Goal: Transaction & Acquisition: Purchase product/service

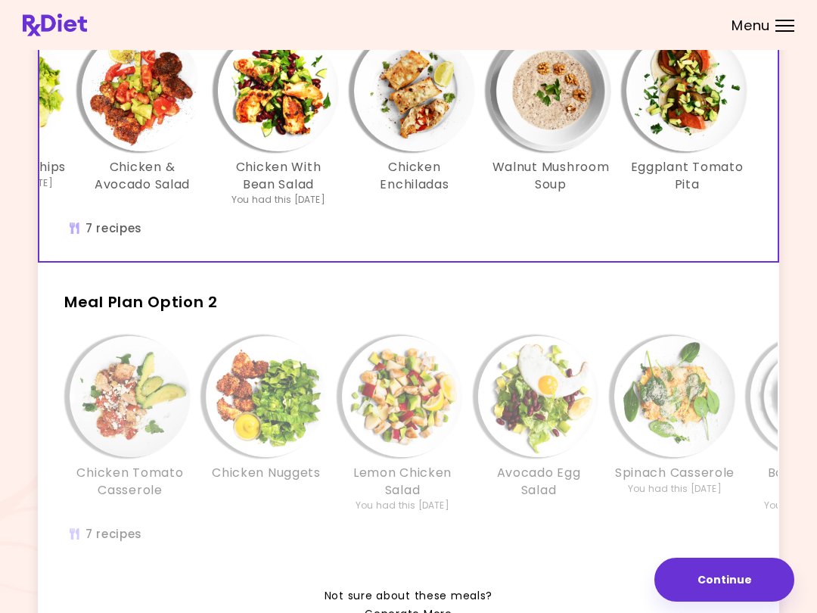
scroll to position [154, 0]
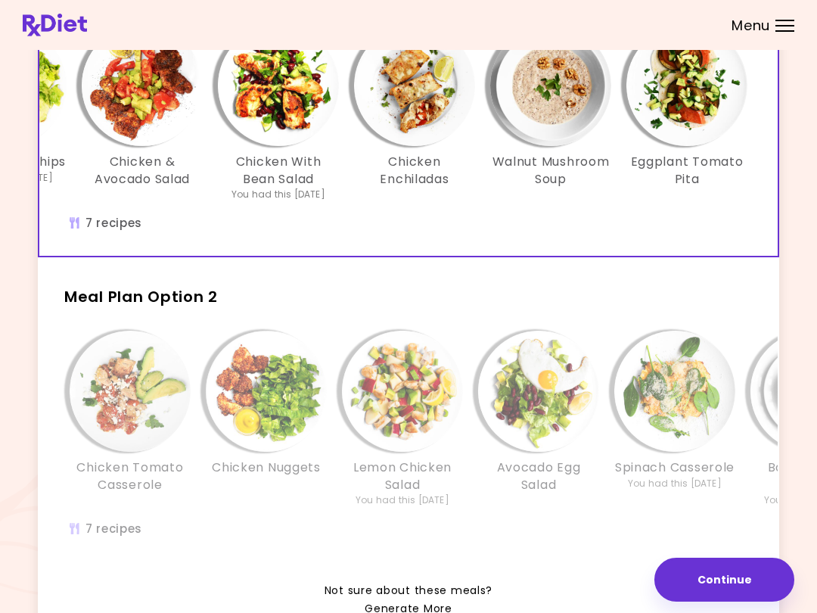
click at [389, 406] on img "Info - Lemon Chicken Salad - Meal Plan Option 2" at bounding box center [402, 391] width 121 height 121
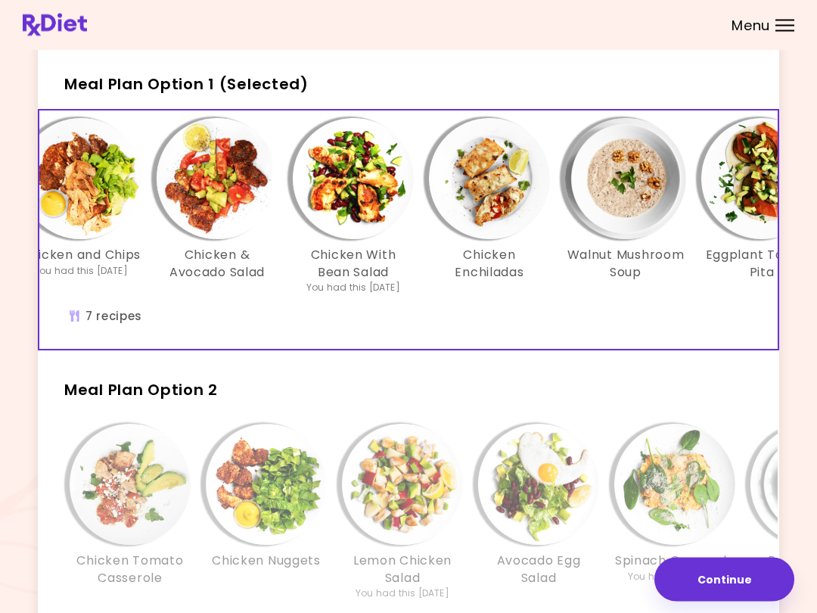
scroll to position [0, 187]
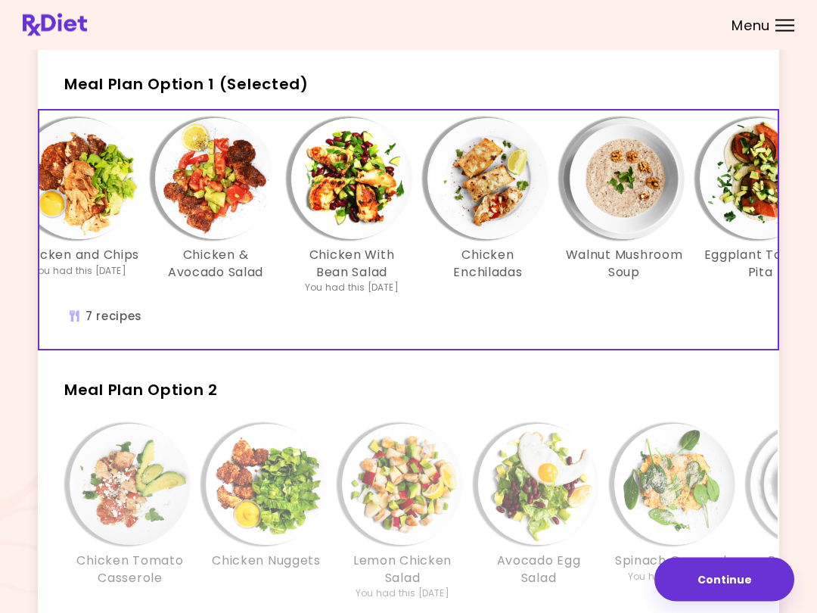
click at [616, 205] on img "Info - Walnut Mushroom Soup - Meal Plan Option 1 (Selected)" at bounding box center [624, 179] width 121 height 121
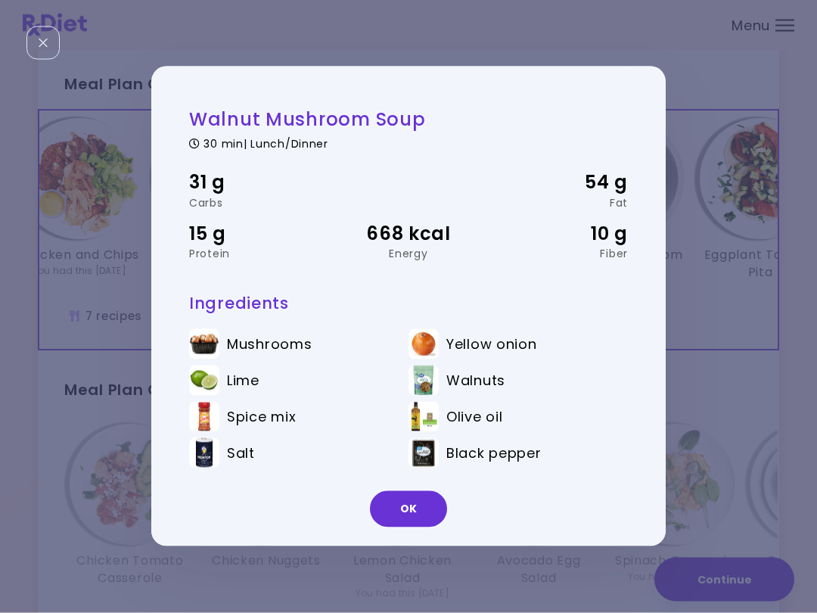
scroll to position [61, 0]
click at [423, 506] on button "OK" at bounding box center [408, 509] width 77 height 36
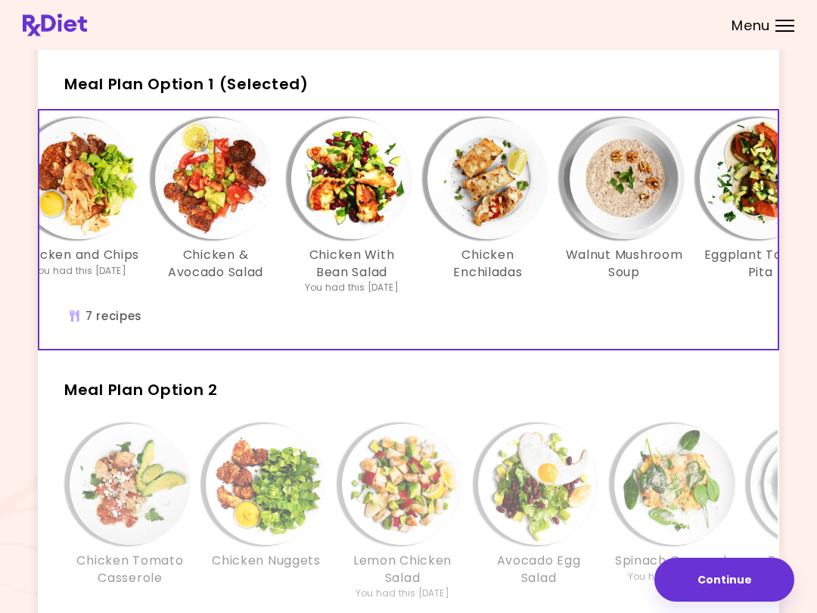
scroll to position [62, 0]
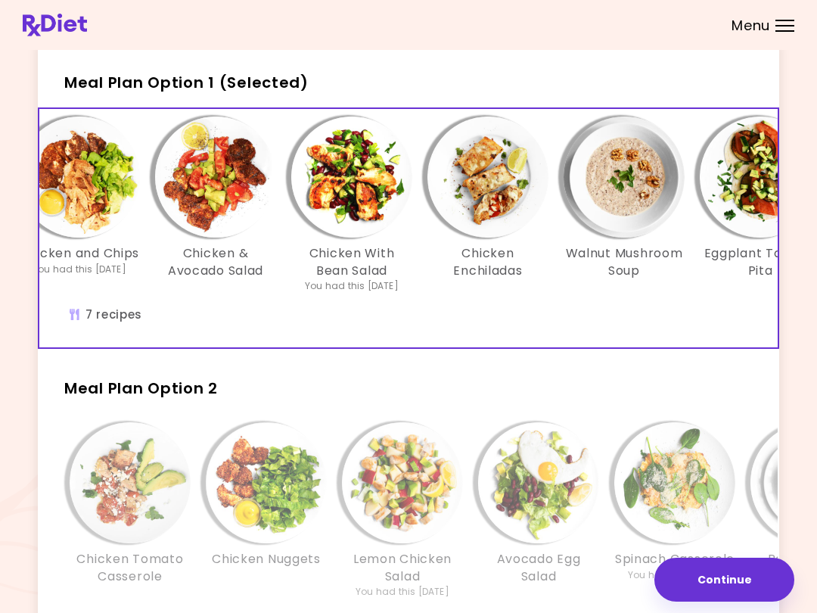
click at [490, 178] on img "Info - Chicken Enchiladas - Meal Plan Option 1 (Selected)" at bounding box center [488, 177] width 121 height 121
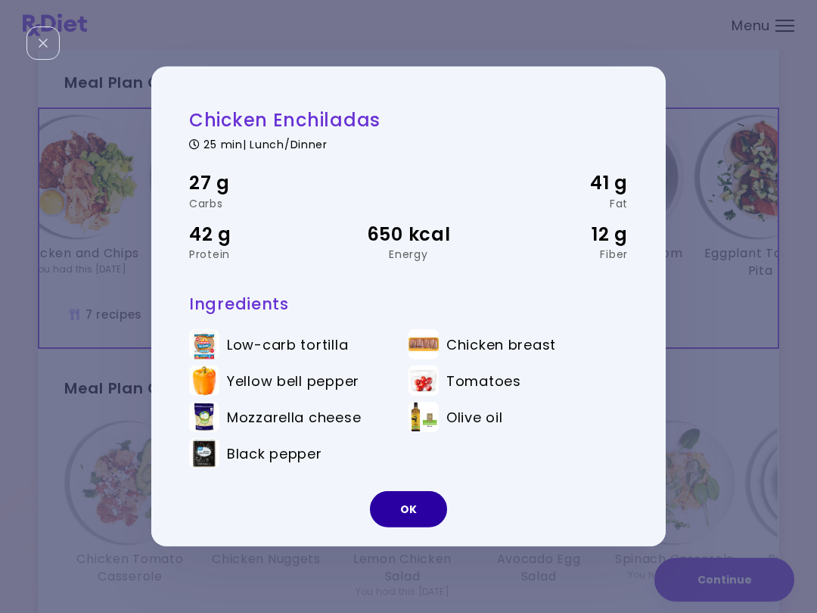
click at [410, 505] on button "OK" at bounding box center [408, 509] width 77 height 36
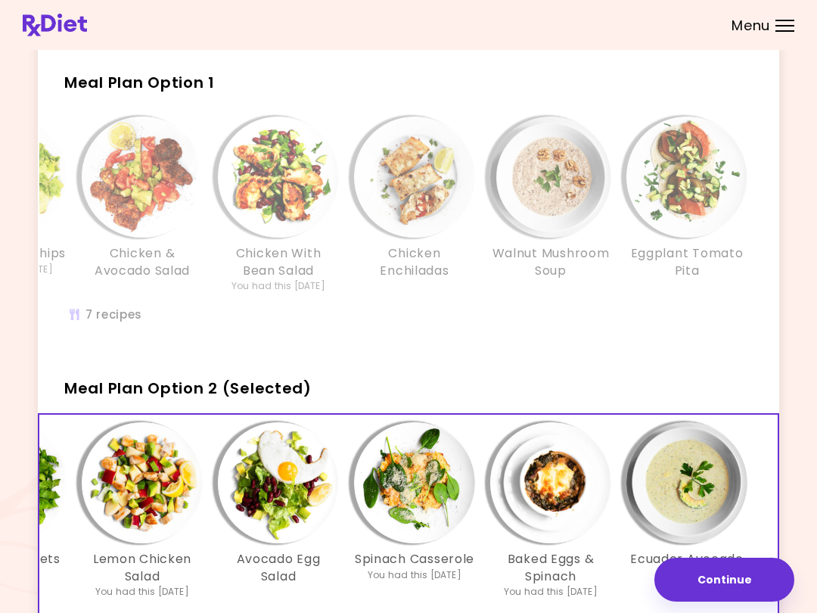
scroll to position [0, 260]
click at [697, 474] on img "Info - Ecuador Avocado Soup - Meal Plan Option 2 (Selected)" at bounding box center [687, 482] width 121 height 121
click at [576, 127] on img "Info - Walnut Mushroom Soup - Meal Plan Option 1" at bounding box center [550, 177] width 121 height 121
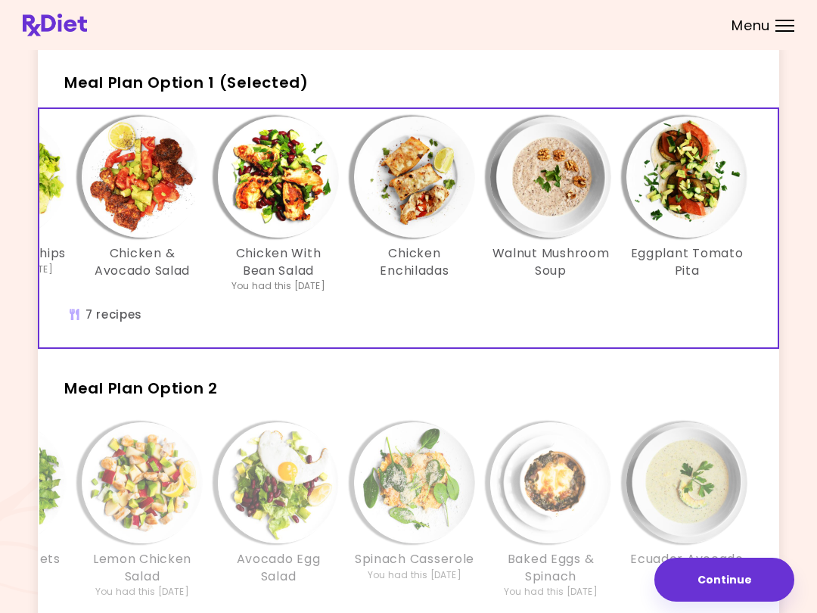
click at [585, 172] on img "Info - Walnut Mushroom Soup - Meal Plan Option 1 (Selected)" at bounding box center [550, 177] width 121 height 121
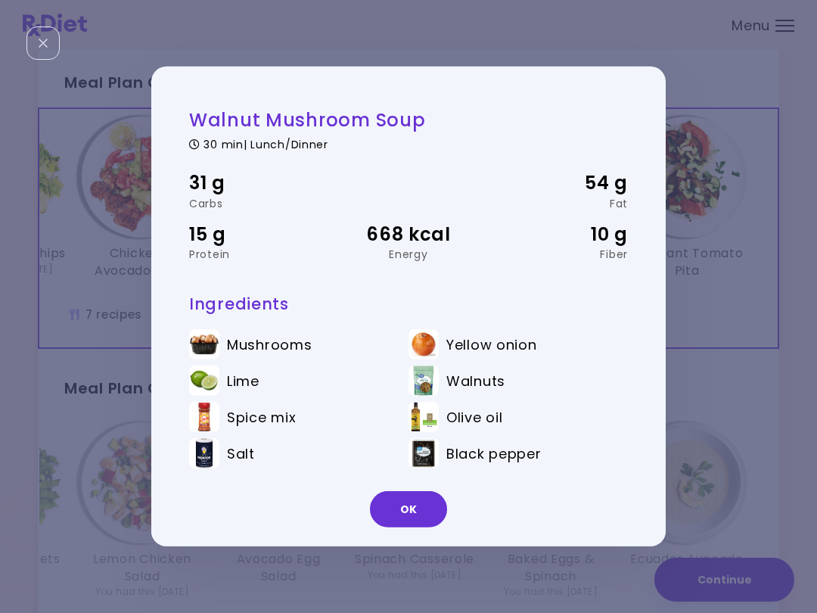
click at [412, 537] on div "OK" at bounding box center [408, 515] width 515 height 63
click at [413, 491] on button "OK" at bounding box center [408, 509] width 77 height 36
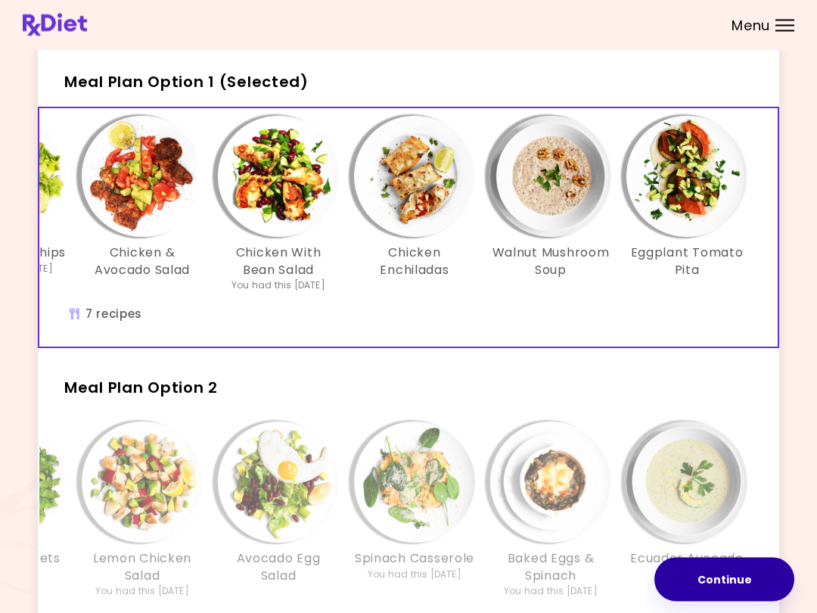
scroll to position [62, 0]
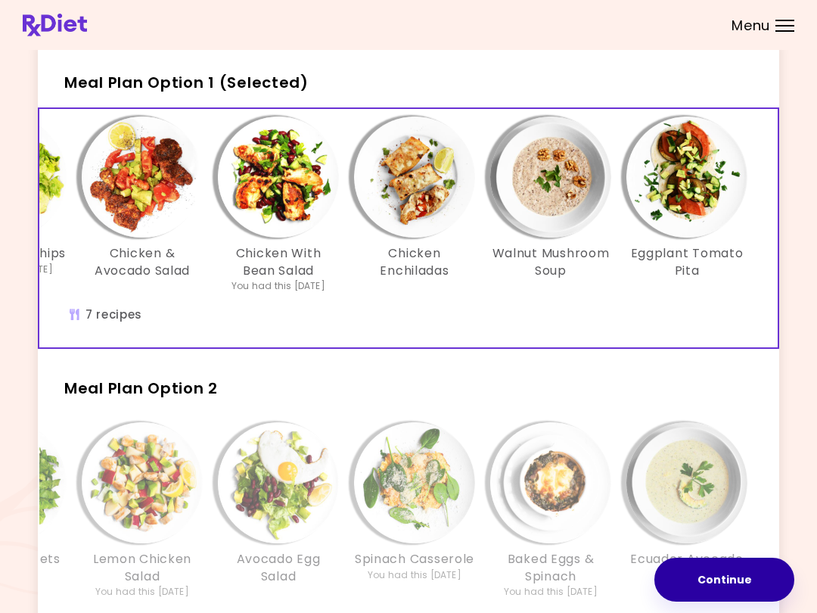
click at [737, 577] on button "Continue" at bounding box center [725, 580] width 140 height 44
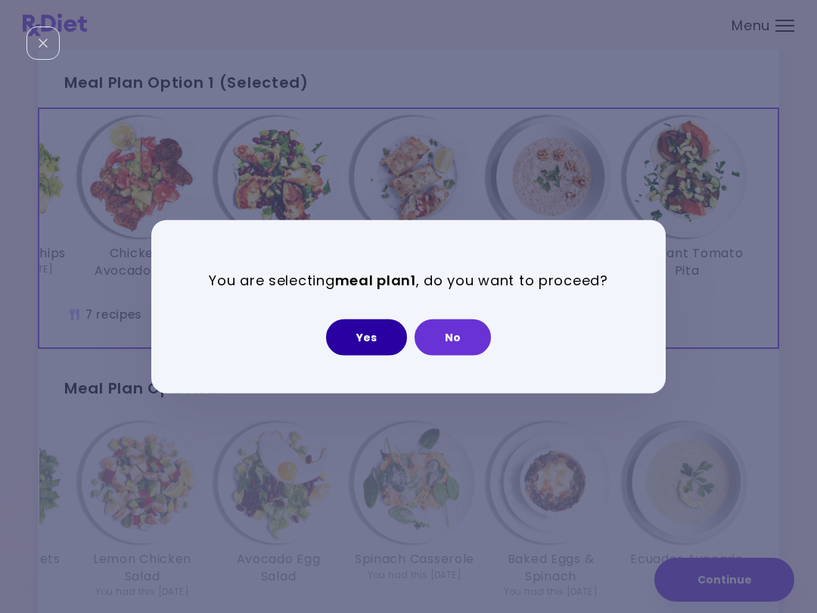
click at [379, 332] on button "Yes" at bounding box center [366, 337] width 81 height 36
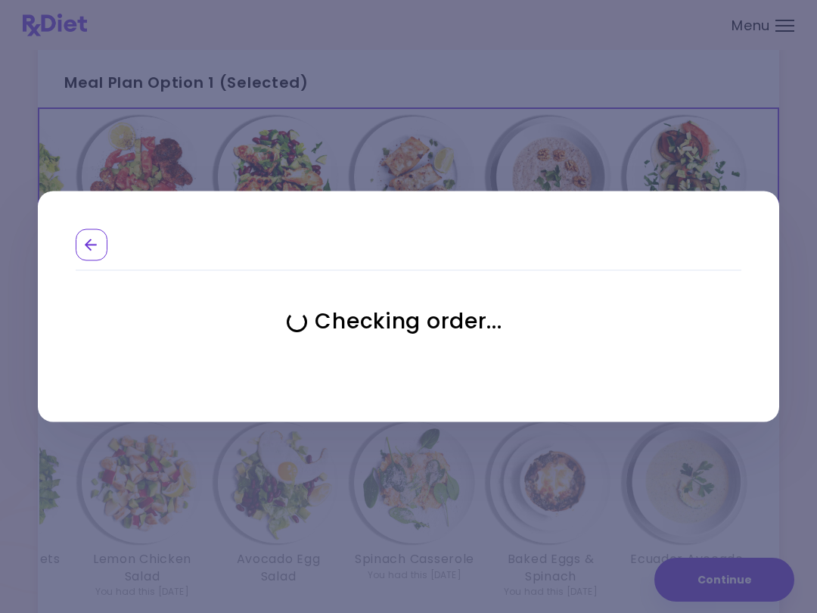
select select "**********"
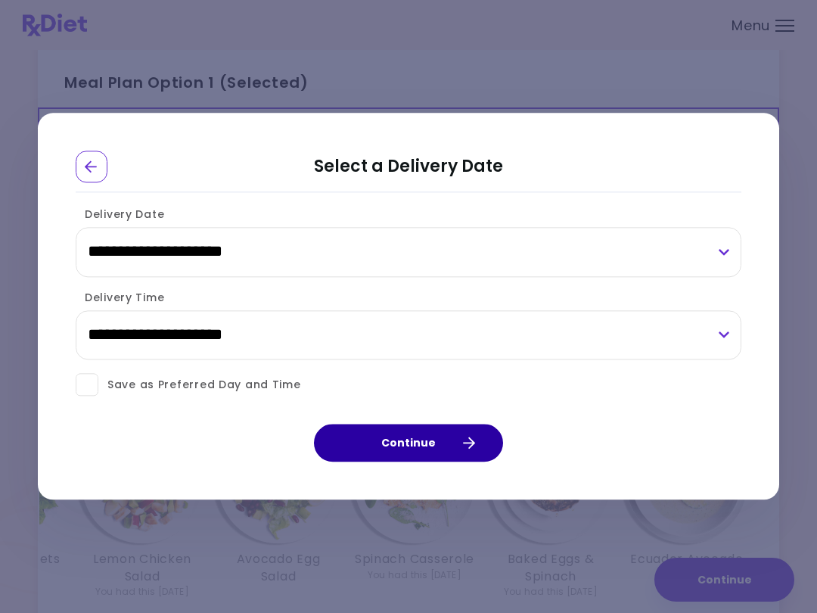
click at [419, 437] on button "Continue" at bounding box center [408, 444] width 189 height 38
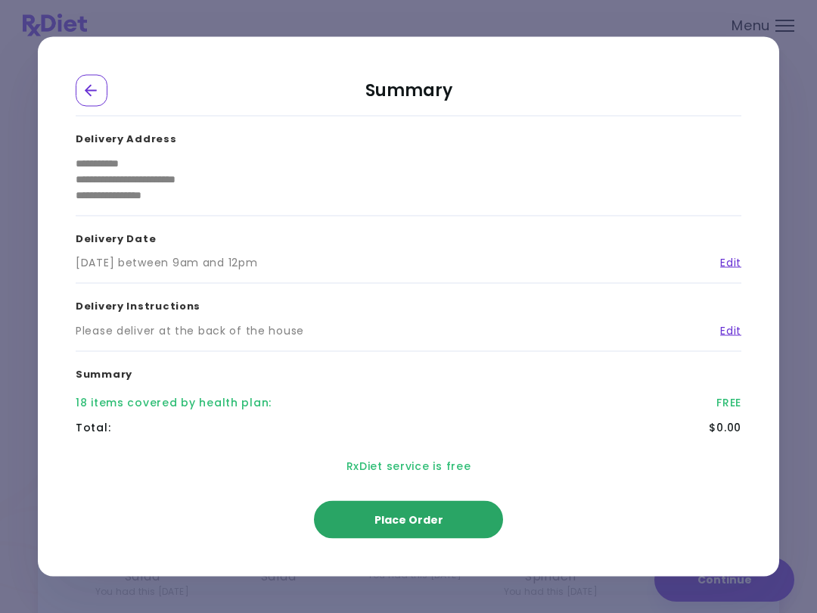
click at [412, 513] on span "Place Order" at bounding box center [409, 519] width 69 height 15
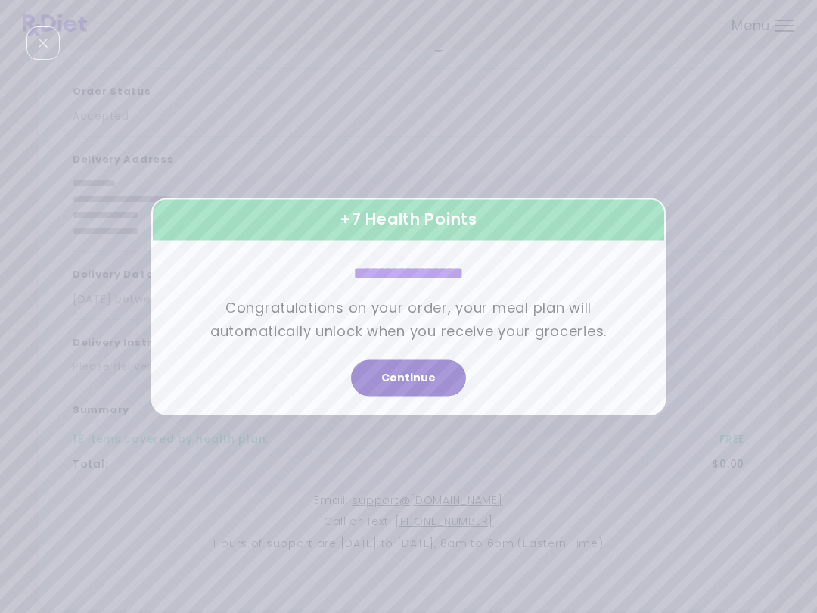
click at [427, 366] on button "Continue" at bounding box center [408, 378] width 115 height 36
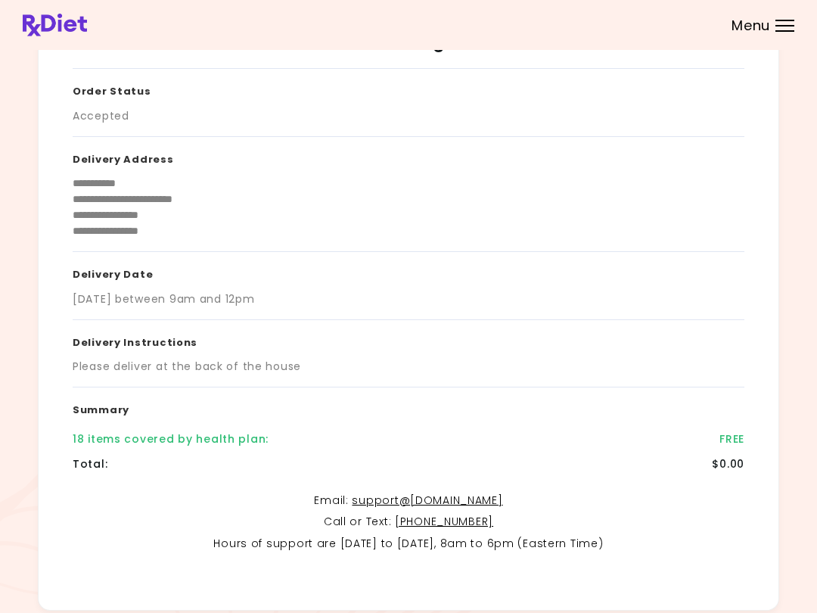
click at [817, 255] on div "**********" at bounding box center [408, 325] width 817 height 775
click at [546, 348] on h3 "Delivery Instructions" at bounding box center [409, 339] width 672 height 39
click at [791, 20] on div at bounding box center [785, 21] width 19 height 2
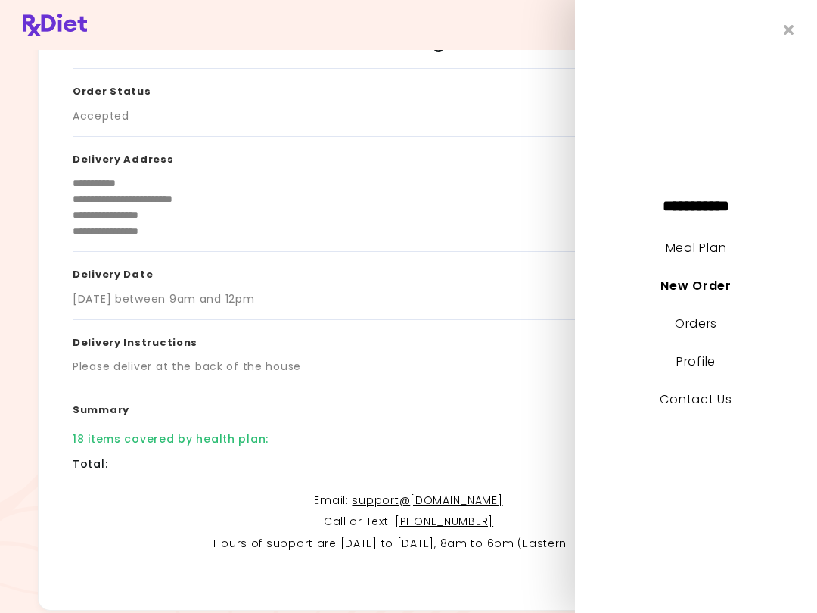
click at [777, 40] on div "**********" at bounding box center [696, 306] width 242 height 613
click at [699, 247] on link "Meal Plan" at bounding box center [696, 247] width 61 height 17
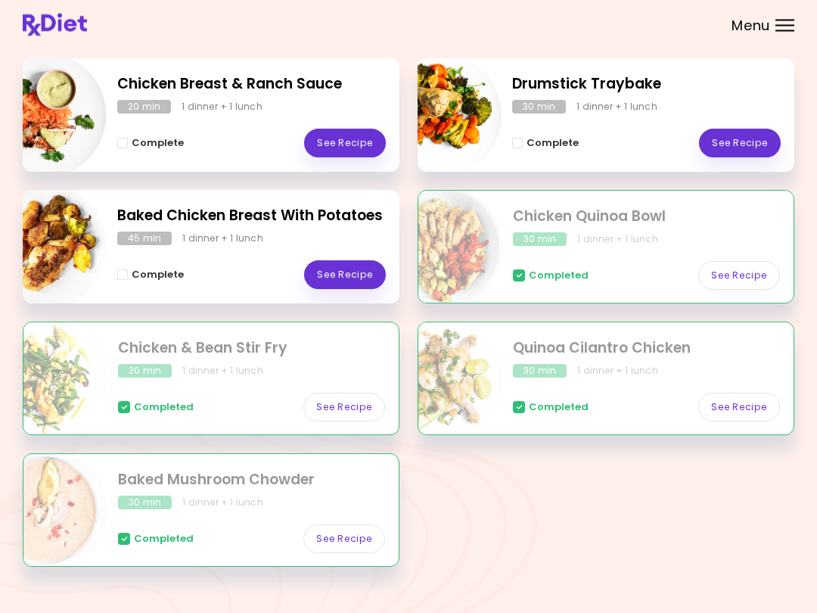
scroll to position [241, 0]
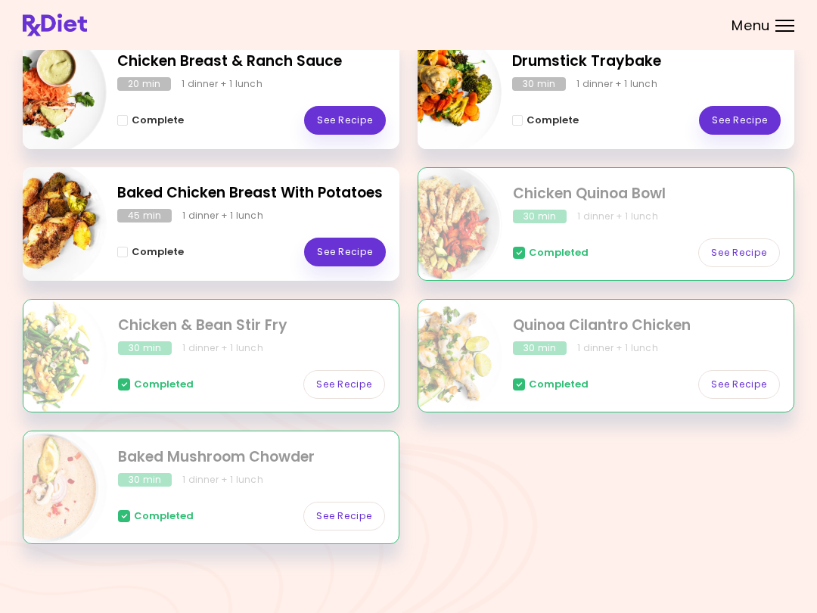
click at [313, 505] on link "See Recipe" at bounding box center [345, 516] width 82 height 29
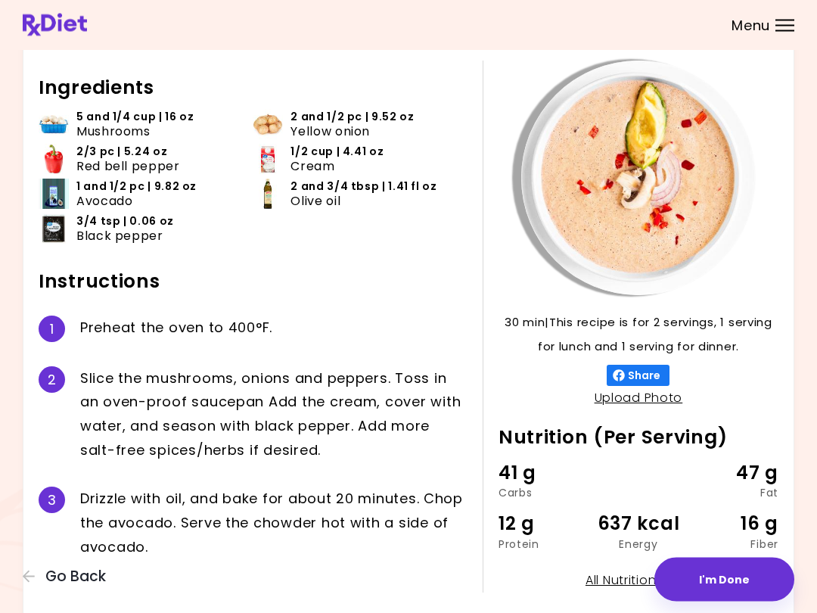
scroll to position [115, 0]
